Goal: Transaction & Acquisition: Register for event/course

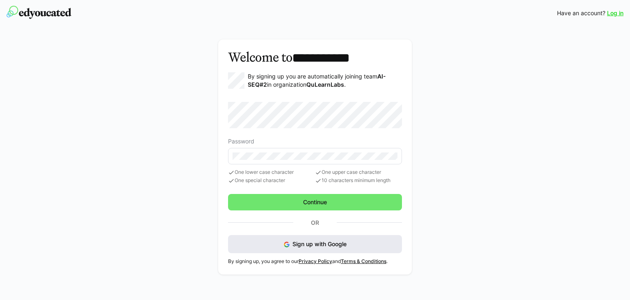
click at [312, 242] on span "Sign up with Google" at bounding box center [320, 243] width 54 height 7
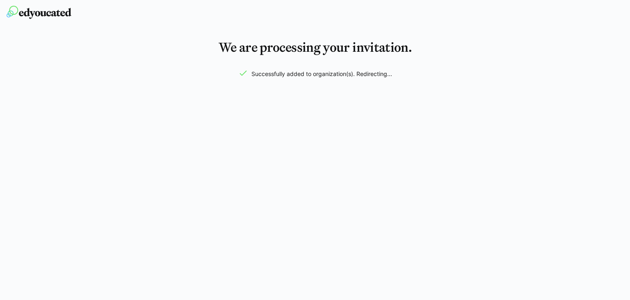
drag, startPoint x: 520, startPoint y: 0, endPoint x: 568, endPoint y: 55, distance: 72.7
click at [568, 55] on div "We are processing your invitation. Successfully added to organization(s). Redir…" at bounding box center [315, 52] width 630 height 52
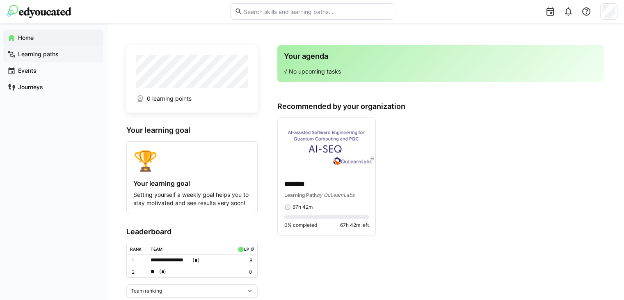
click at [0, 0] on app-navigation-label "Learning paths" at bounding box center [0, 0] width 0 height 0
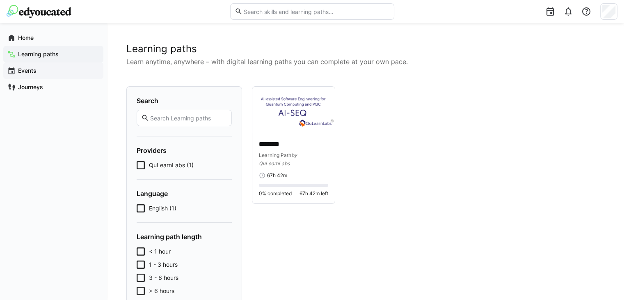
click at [39, 71] on span "Events" at bounding box center [58, 70] width 82 height 8
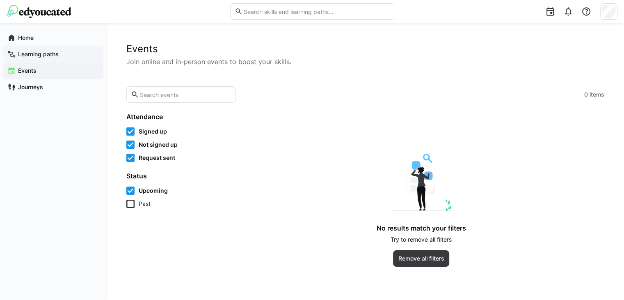
click at [0, 0] on app-navigation-label "Learning paths" at bounding box center [0, 0] width 0 height 0
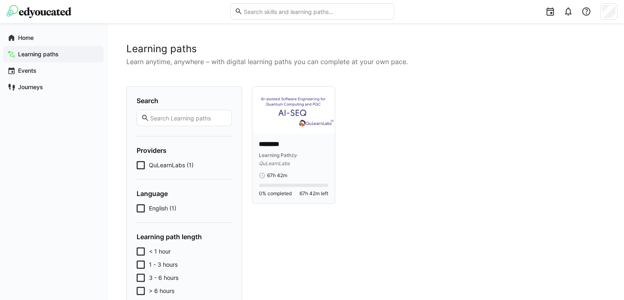
click at [299, 133] on div "******** Learning Path by QuLearnLabs 67h 42m 0% completed 67h 42m left" at bounding box center [293, 168] width 82 height 70
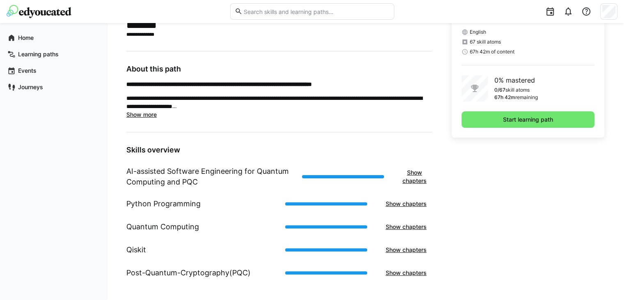
scroll to position [211, 0]
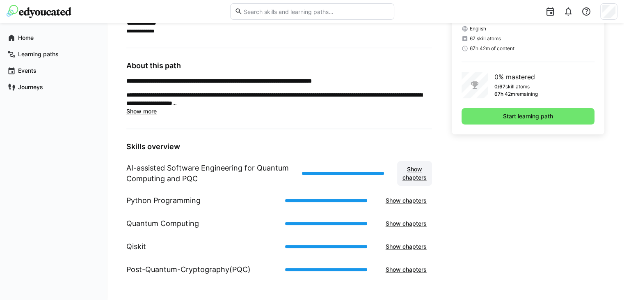
click at [420, 170] on span "Show chapters" at bounding box center [414, 173] width 27 height 16
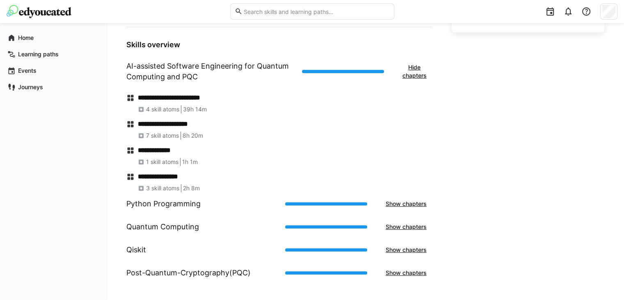
scroll to position [316, 0]
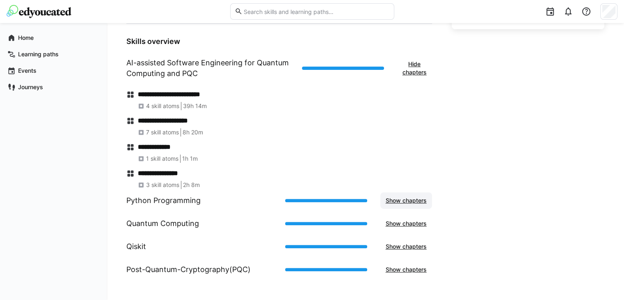
click at [411, 201] on span "Show chapters" at bounding box center [405, 200] width 43 height 8
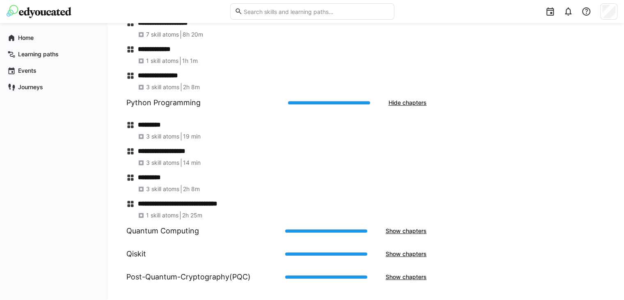
scroll to position [414, 0]
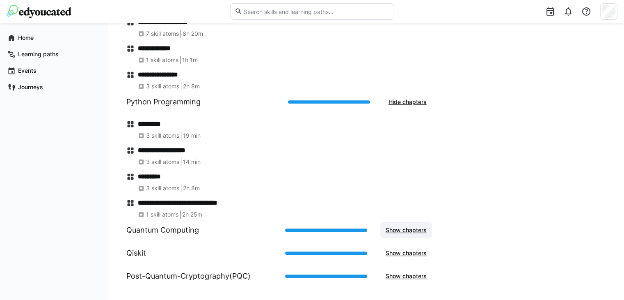
click at [412, 230] on span "Show chapters" at bounding box center [405, 230] width 43 height 8
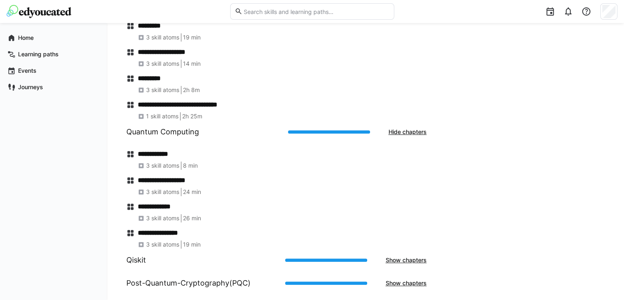
scroll to position [526, 0]
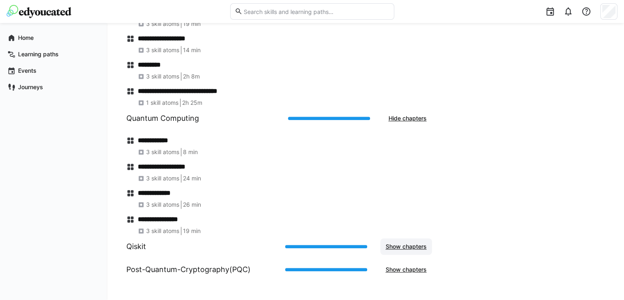
click at [428, 245] on span "Show chapters" at bounding box center [406, 246] width 52 height 16
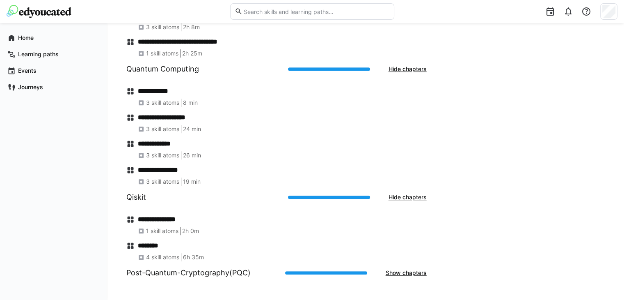
scroll to position [579, 0]
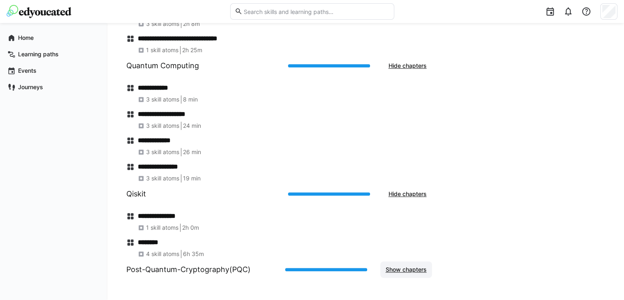
click at [392, 265] on span "Show chapters" at bounding box center [405, 269] width 43 height 8
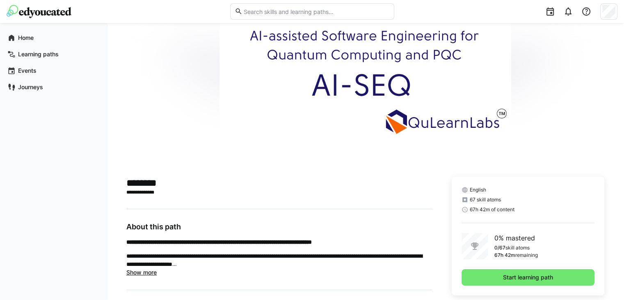
scroll to position [48, 0]
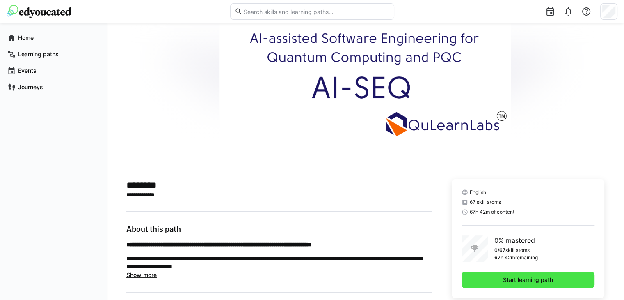
click at [512, 278] on span "Start learning path" at bounding box center [528, 279] width 53 height 8
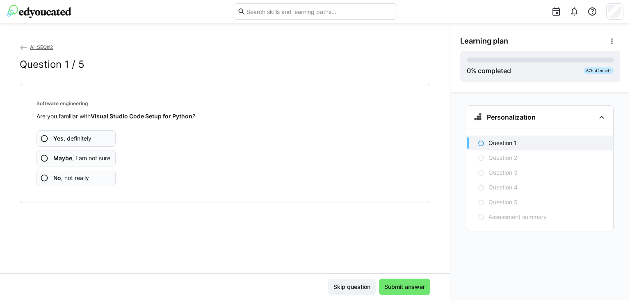
click at [91, 179] on app-assessment-question-radio "No , not really" at bounding box center [76, 177] width 79 height 16
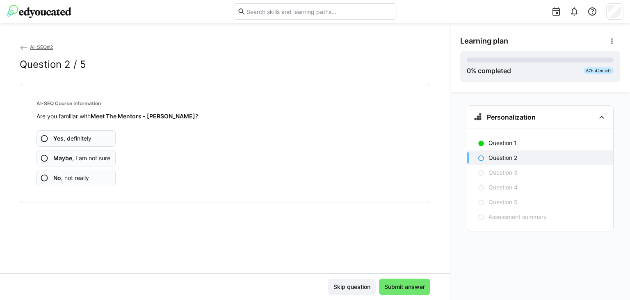
click at [79, 179] on span "No , not really" at bounding box center [71, 178] width 36 height 8
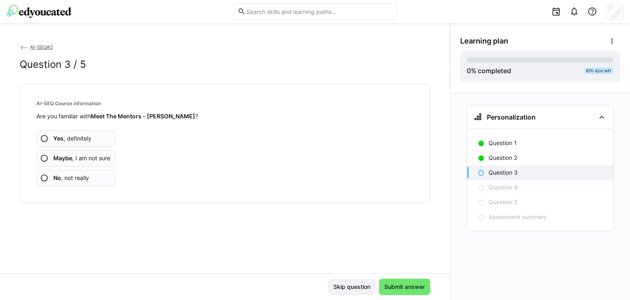
click at [22, 48] on eds-icon at bounding box center [24, 47] width 8 height 8
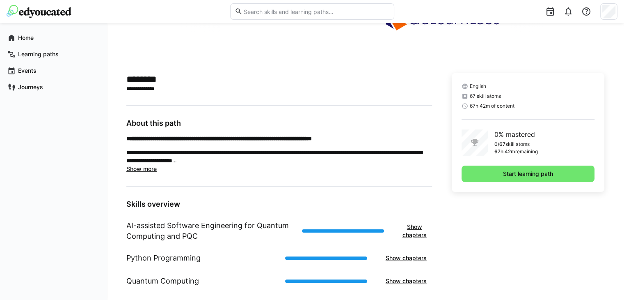
scroll to position [155, 0]
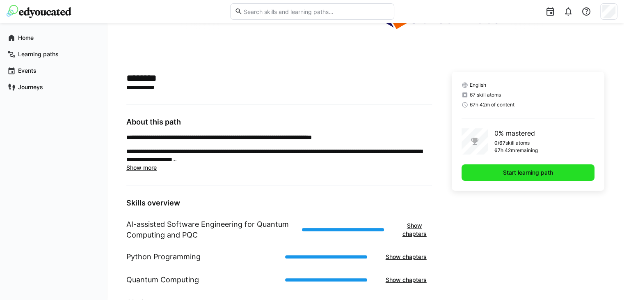
click at [521, 171] on span "Start learning path" at bounding box center [528, 172] width 53 height 8
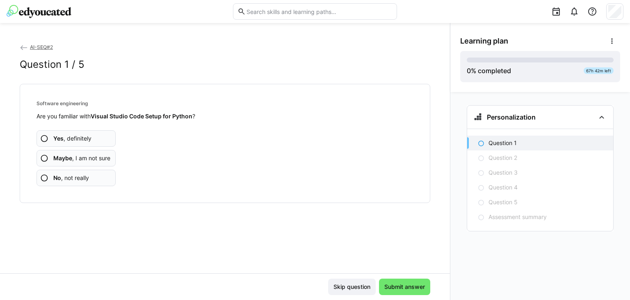
click at [64, 176] on span "No , not really" at bounding box center [71, 178] width 36 height 8
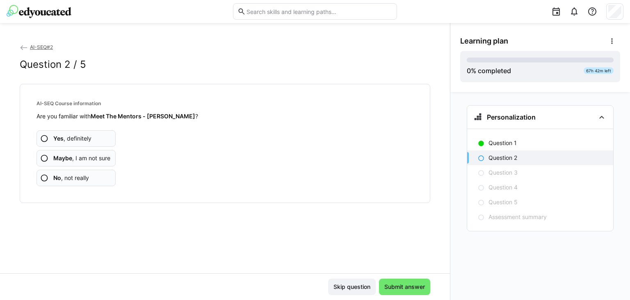
click at [65, 142] on span "Yes , definitely" at bounding box center [72, 138] width 38 height 8
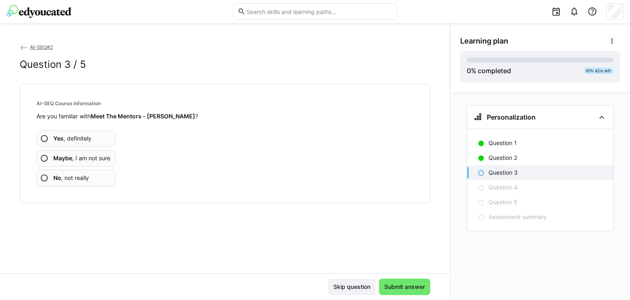
click at [66, 158] on b "Maybe" at bounding box center [62, 157] width 19 height 7
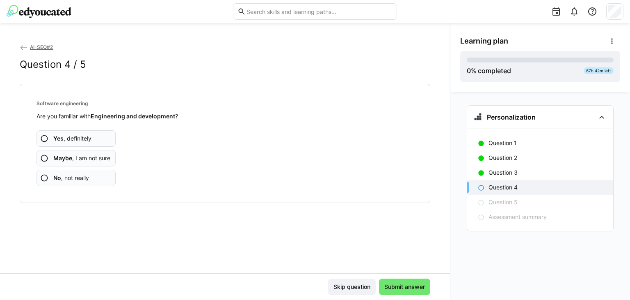
click at [66, 178] on span "No , not really" at bounding box center [71, 178] width 36 height 8
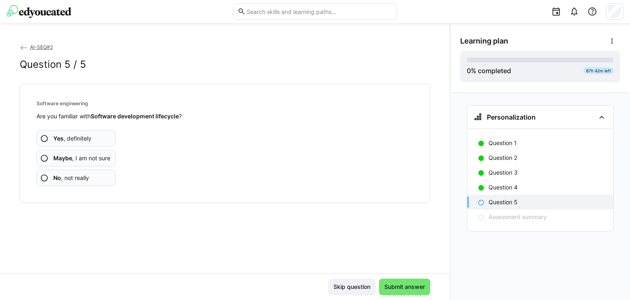
click at [77, 143] on app-assessment-question-radio "Yes , definitely" at bounding box center [76, 138] width 79 height 16
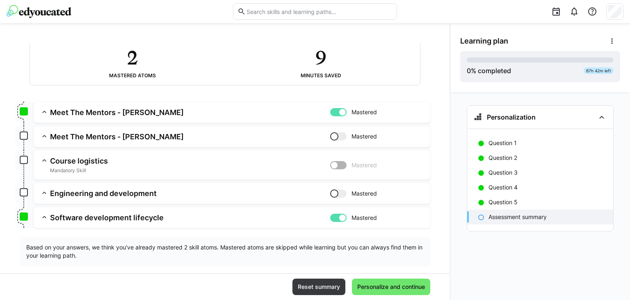
scroll to position [57, 0]
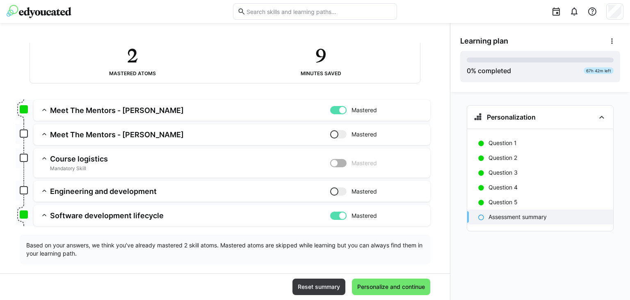
click at [335, 212] on div at bounding box center [338, 215] width 16 height 8
click at [44, 108] on eds-icon at bounding box center [44, 109] width 8 height 8
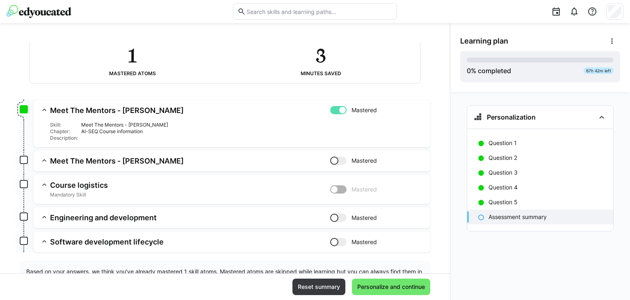
click at [44, 108] on eds-icon at bounding box center [44, 109] width 8 height 8
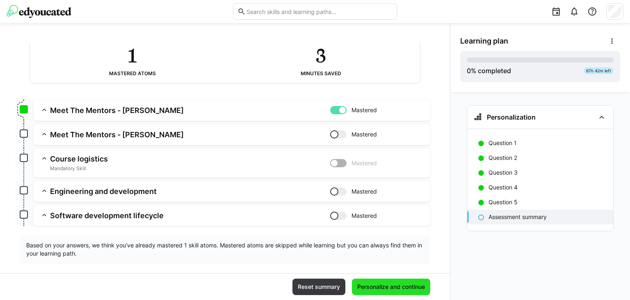
click at [367, 287] on span "Personalize and continue" at bounding box center [391, 286] width 70 height 8
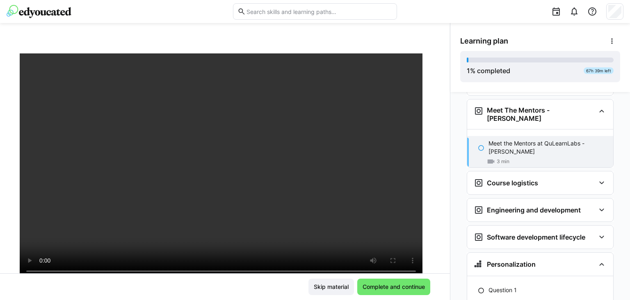
scroll to position [33, 0]
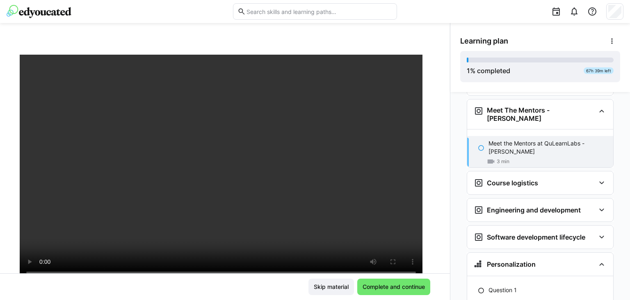
click at [407, 39] on div "AI-SEQ#2 Meet the Mentors at QuLearnLabs - [PERSON_NAME] 3 LP Skip material Com…" at bounding box center [225, 161] width 450 height 277
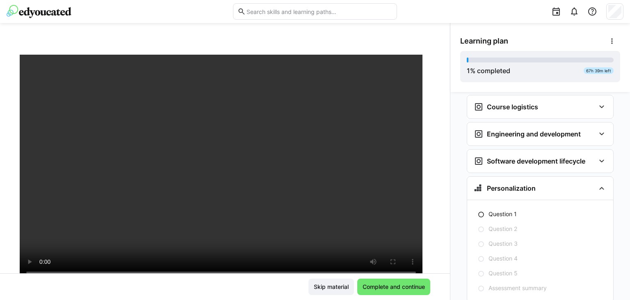
scroll to position [145, 0]
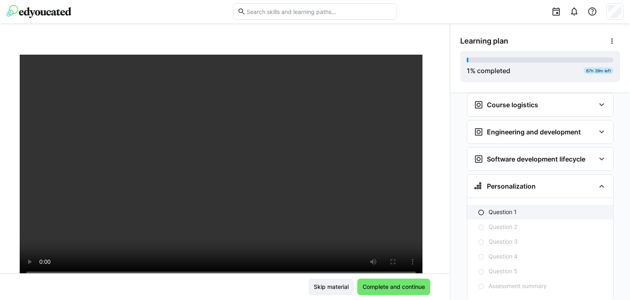
click at [494, 208] on p "Question 1" at bounding box center [503, 212] width 28 height 8
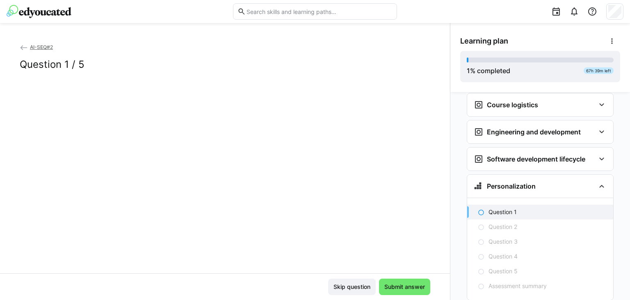
scroll to position [156, 0]
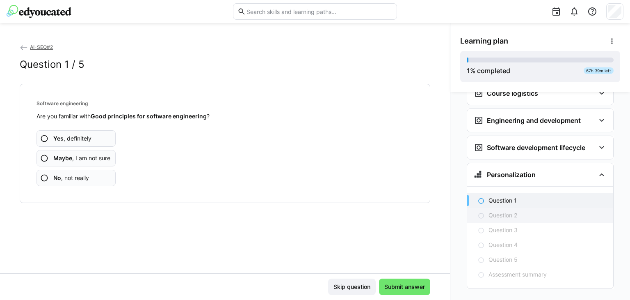
click at [494, 211] on p "Question 2" at bounding box center [503, 215] width 29 height 8
click at [98, 158] on span "Maybe , I am not sure" at bounding box center [81, 158] width 57 height 8
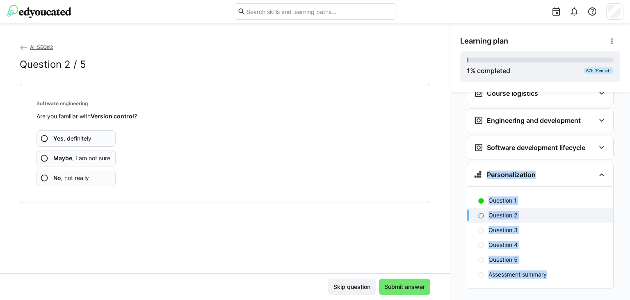
drag, startPoint x: 630, startPoint y: 211, endPoint x: 614, endPoint y: 133, distance: 80.0
click at [614, 133] on div "Personalization Question 1 Question 2 Question 3 Question 4 Question 5 Assessme…" at bounding box center [541, 196] width 180 height 208
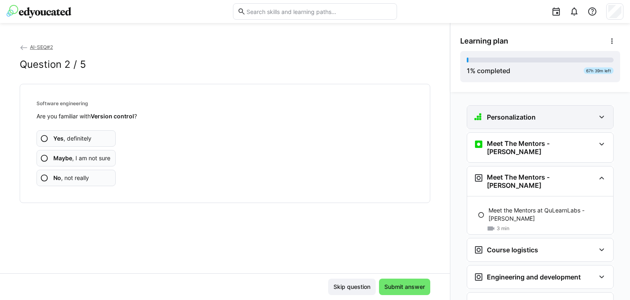
click at [571, 119] on div "Personalization" at bounding box center [534, 117] width 121 height 10
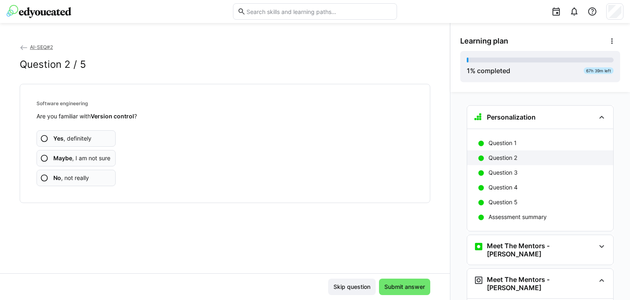
click at [506, 156] on p "Question 2" at bounding box center [503, 157] width 29 height 8
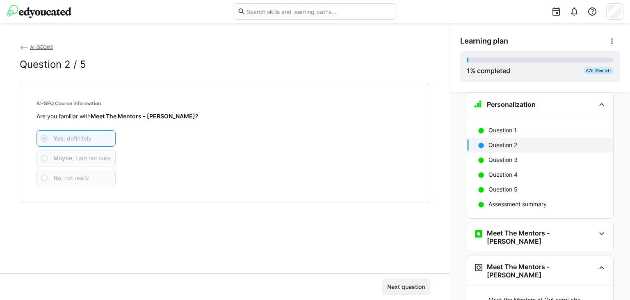
scroll to position [13, 0]
click at [79, 158] on span "Maybe , I am not sure" at bounding box center [81, 158] width 57 height 8
click at [84, 176] on span "No , not really" at bounding box center [71, 178] width 36 height 8
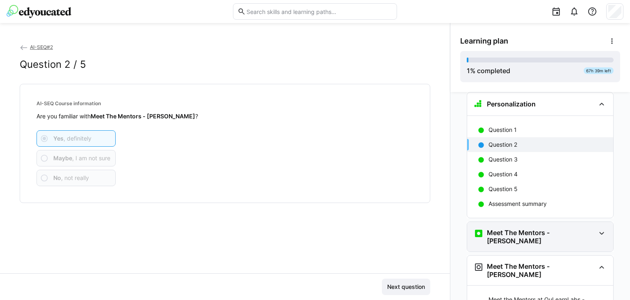
click at [494, 232] on h3 "Meet The Mentors - [PERSON_NAME]" at bounding box center [541, 236] width 108 height 16
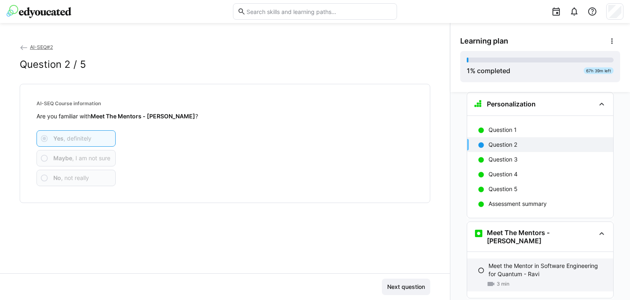
click at [491, 261] on p "Meet the Mentor in Software Engineering for Quantum - Ravi" at bounding box center [548, 269] width 118 height 16
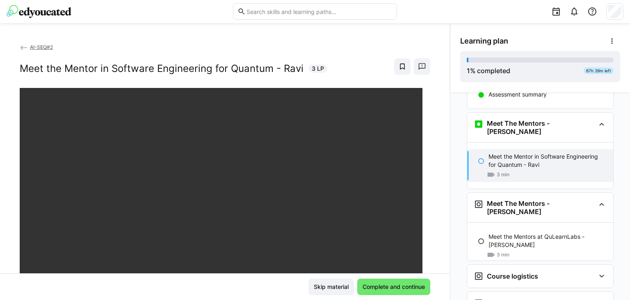
scroll to position [120, 0]
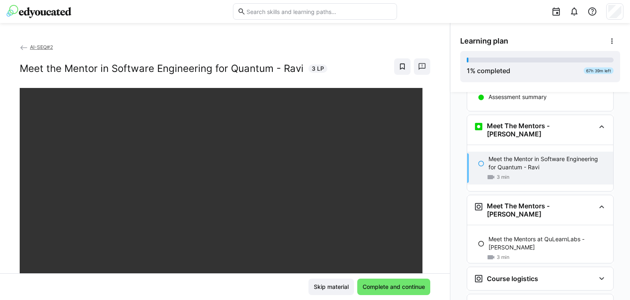
click at [550, 164] on div "Meet the Mentor in Software Engineering for Quantum - Ravi 3 min" at bounding box center [540, 167] width 146 height 33
click at [479, 160] on eds-icon at bounding box center [481, 163] width 7 height 7
click at [562, 145] on div "Meet the Mentor in Software Engineering for Quantum - Ravi 3 min" at bounding box center [540, 168] width 146 height 46
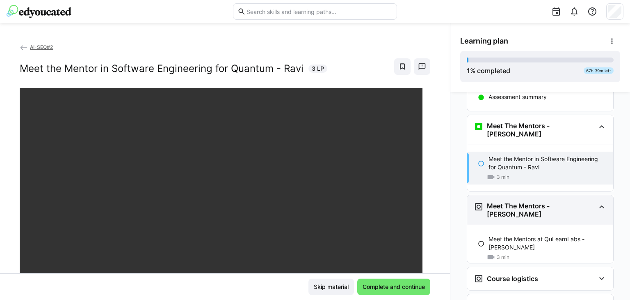
click at [591, 201] on div "Meet The Mentors - [PERSON_NAME]" at bounding box center [540, 210] width 146 height 30
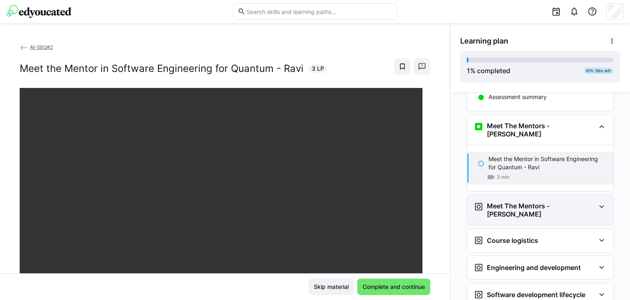
click at [600, 201] on eds-icon at bounding box center [602, 206] width 10 height 10
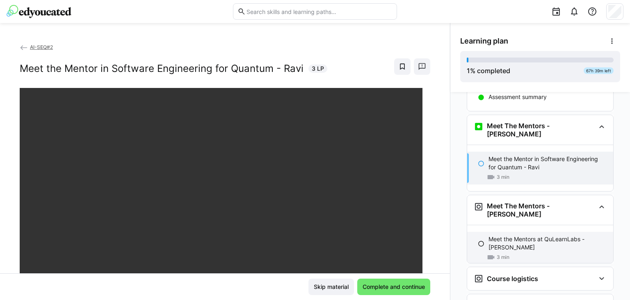
click at [524, 235] on p "Meet the Mentors at QuLearnLabs - [PERSON_NAME]" at bounding box center [548, 243] width 118 height 16
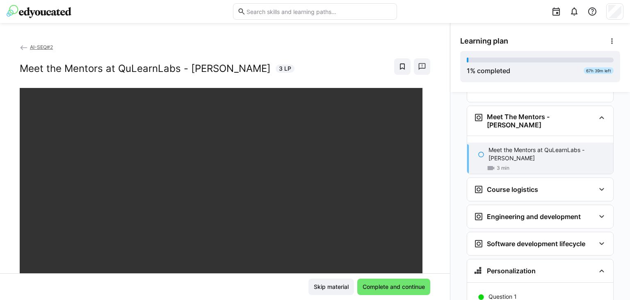
scroll to position [215, 0]
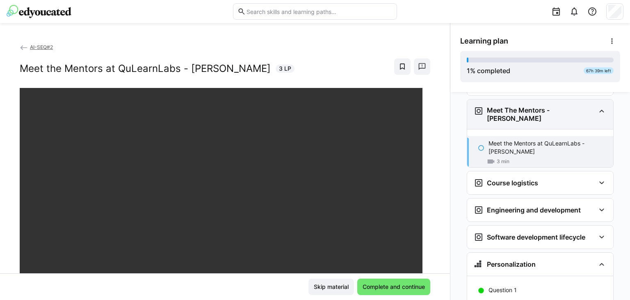
click at [597, 106] on eds-icon at bounding box center [602, 111] width 10 height 10
